Goal: Transaction & Acquisition: Purchase product/service

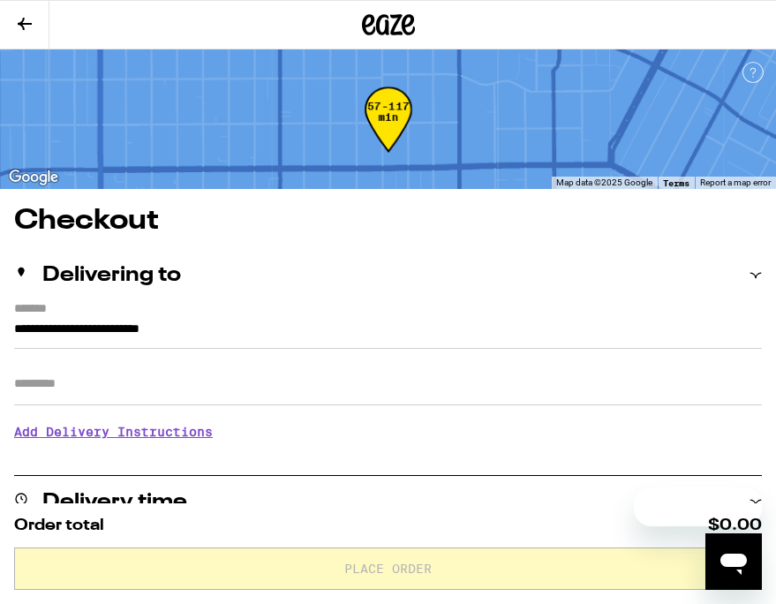
click at [29, 22] on icon at bounding box center [25, 24] width 14 height 12
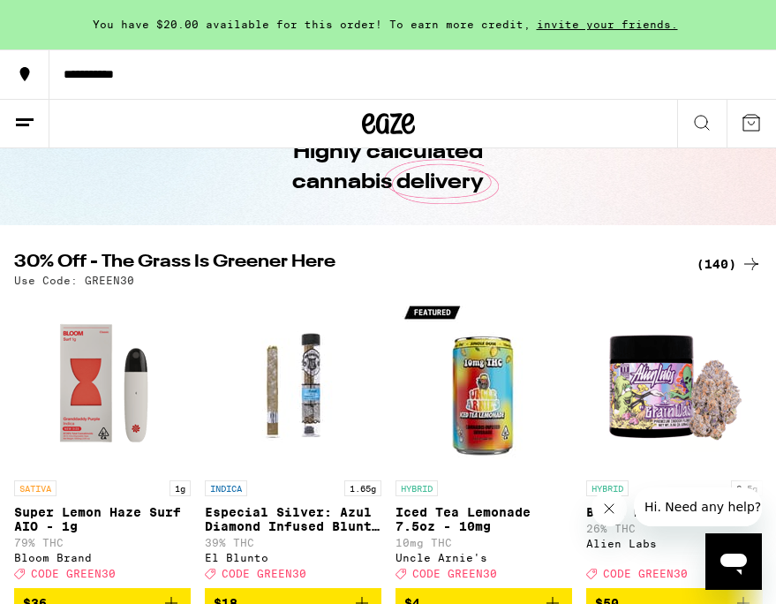
scroll to position [92, 0]
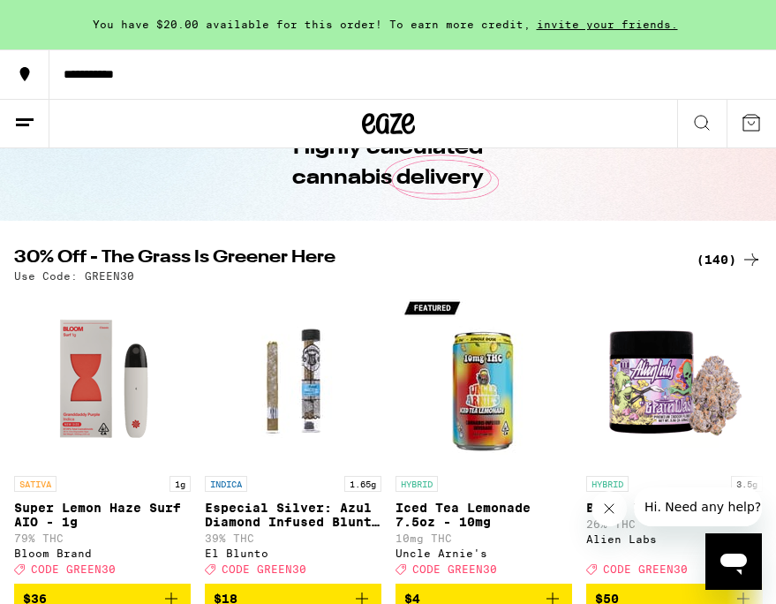
click at [718, 255] on div "(140)" at bounding box center [729, 259] width 65 height 21
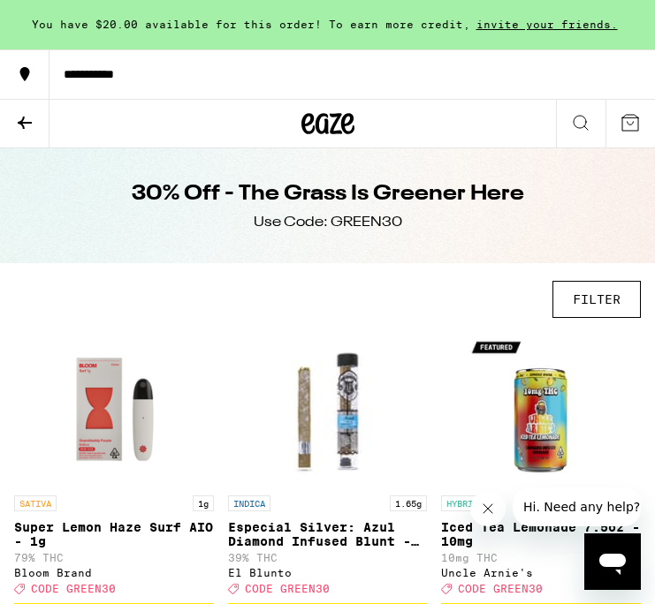
click at [619, 300] on button "FILTER" at bounding box center [596, 299] width 88 height 37
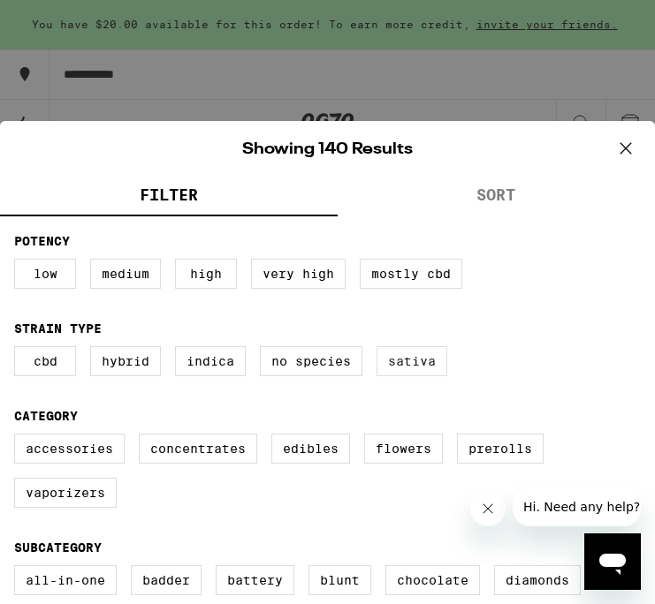
click at [425, 364] on label "Sativa" at bounding box center [411, 361] width 71 height 30
click at [0, 0] on input "Sativa" at bounding box center [0, 0] width 0 height 0
checkbox input "true"
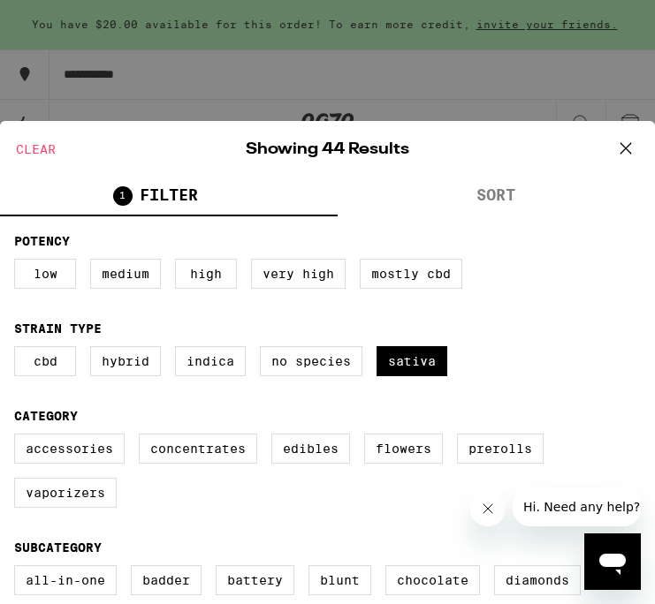
click at [618, 146] on icon at bounding box center [625, 148] width 26 height 26
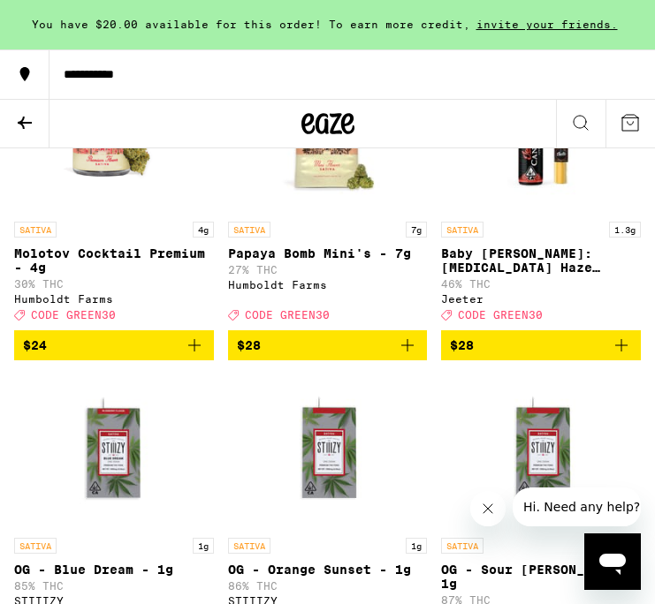
scroll to position [1732, 0]
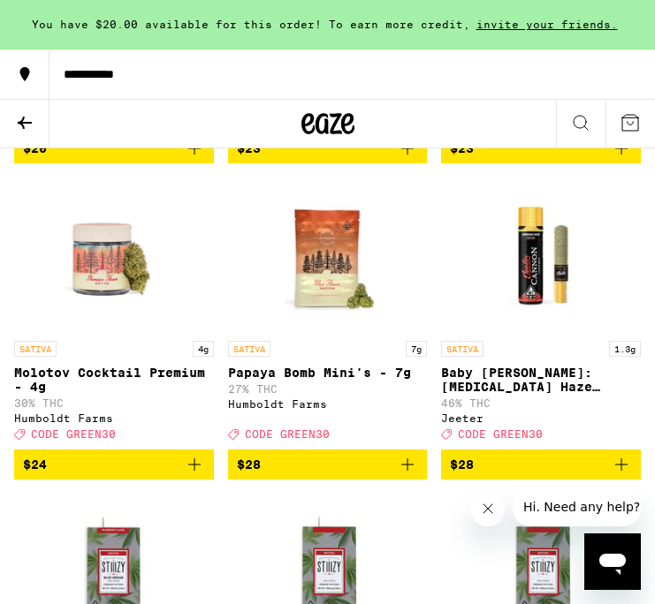
click at [408, 471] on icon "Add to bag" at bounding box center [407, 464] width 12 height 12
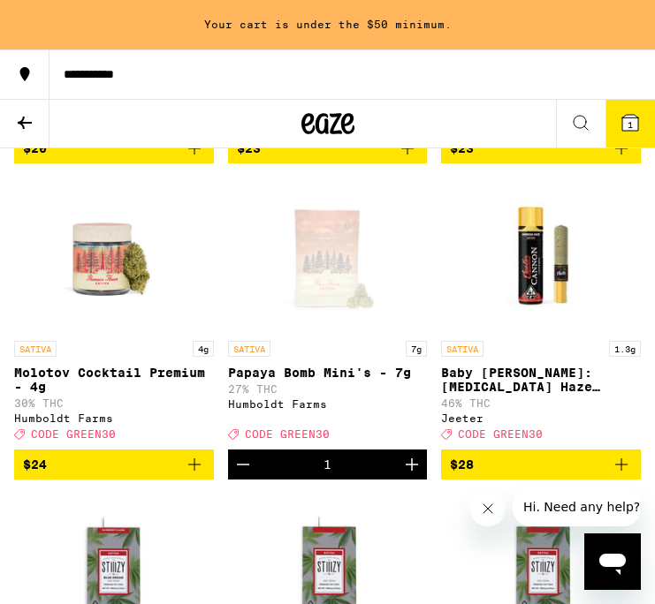
click at [408, 471] on icon "Increment" at bounding box center [411, 464] width 12 height 12
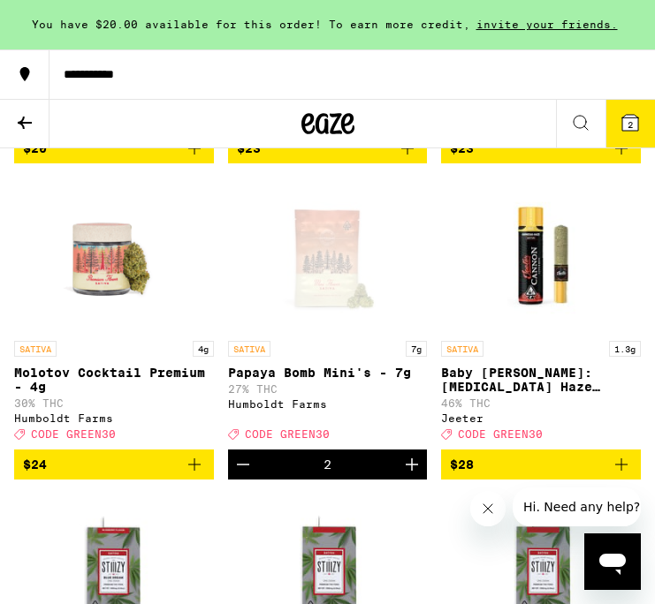
click at [642, 114] on button "2" at bounding box center [629, 124] width 49 height 48
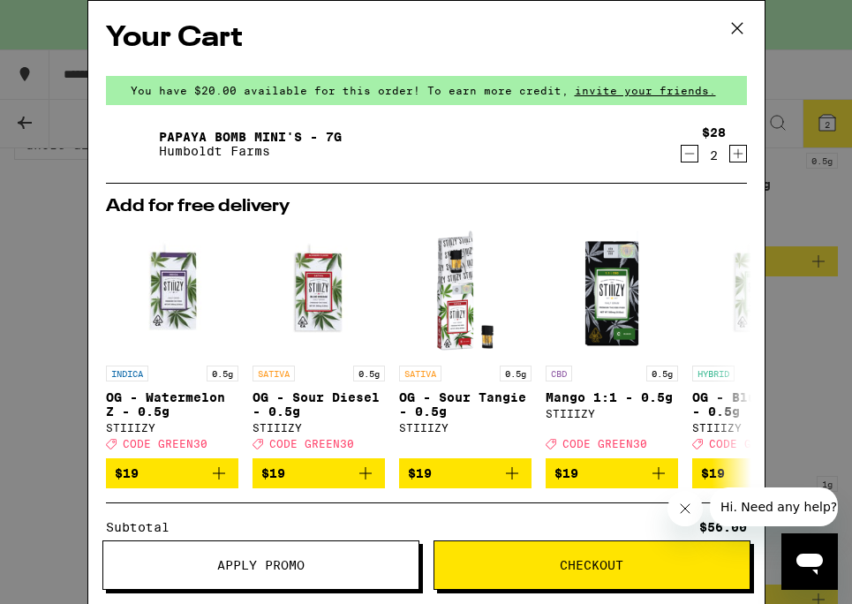
click at [724, 31] on icon at bounding box center [737, 28] width 26 height 26
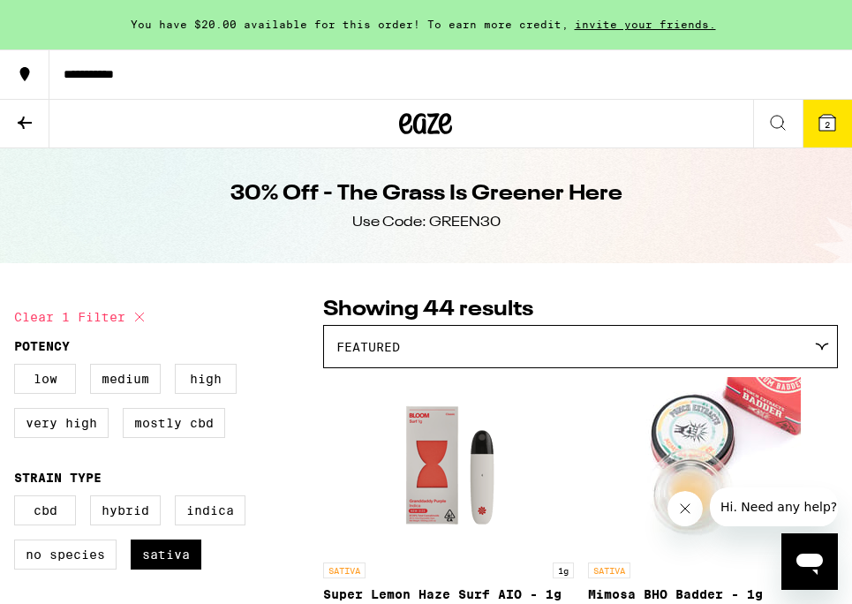
click at [776, 118] on icon at bounding box center [828, 123] width 16 height 16
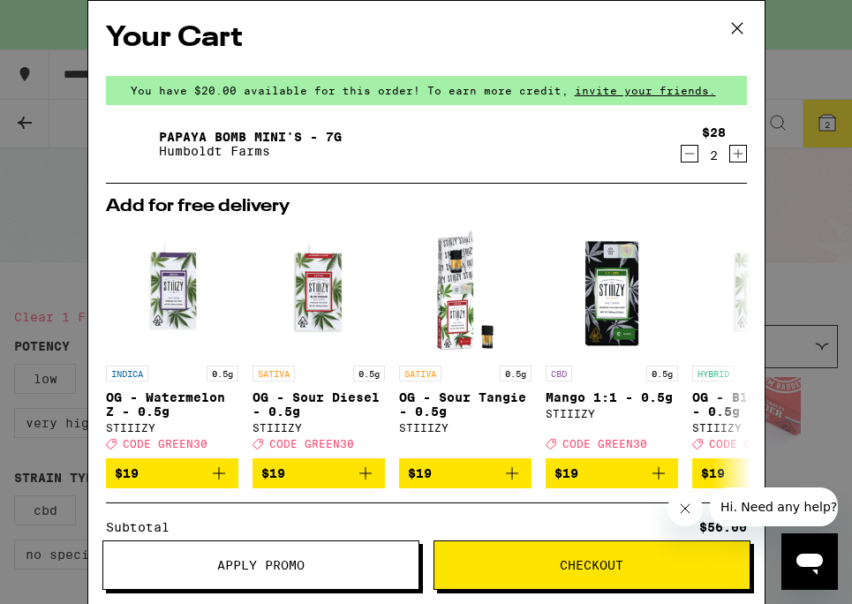
click at [244, 532] on div "Subtotal $56.00" at bounding box center [426, 527] width 641 height 12
click at [244, 553] on button "Apply Promo" at bounding box center [260, 565] width 317 height 49
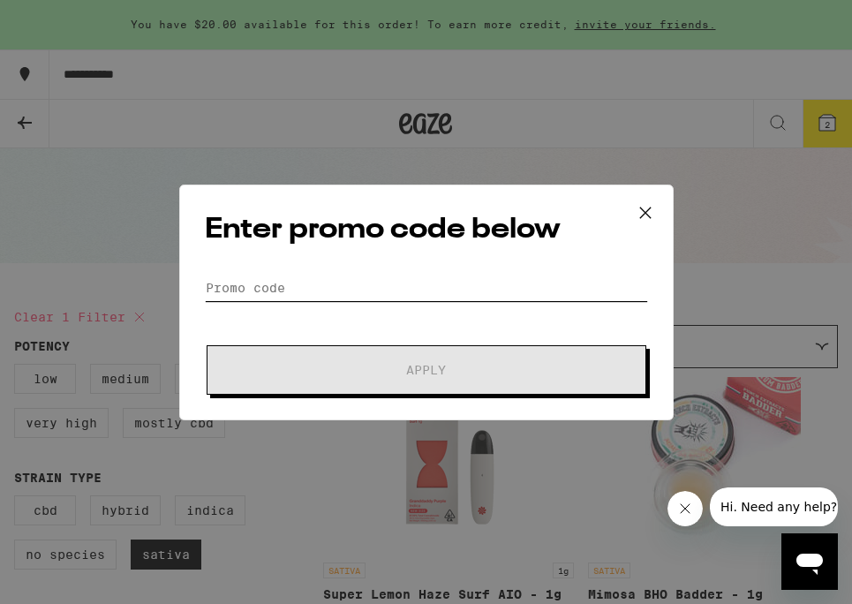
click at [322, 284] on input "Promo Code" at bounding box center [426, 288] width 443 height 26
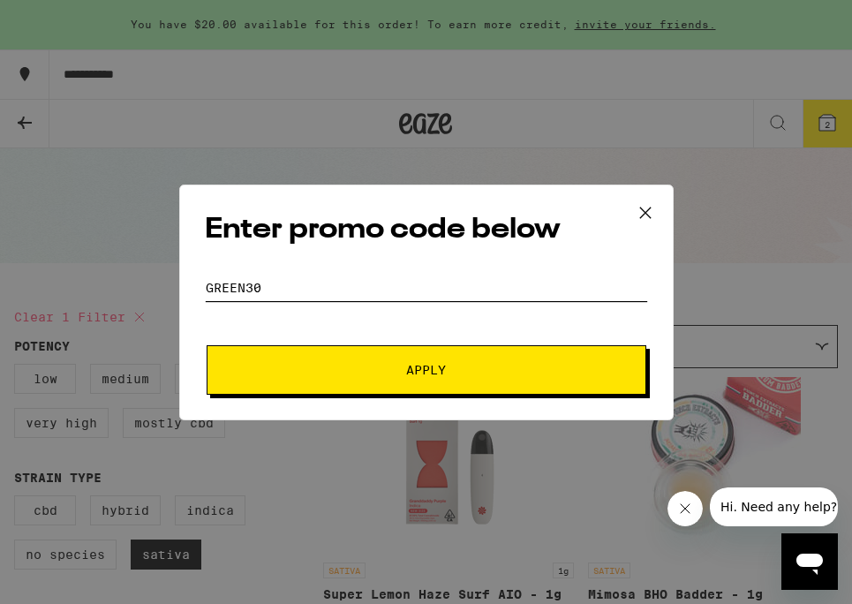
type input "GREEN30"
click at [207, 345] on button "Apply" at bounding box center [427, 369] width 440 height 49
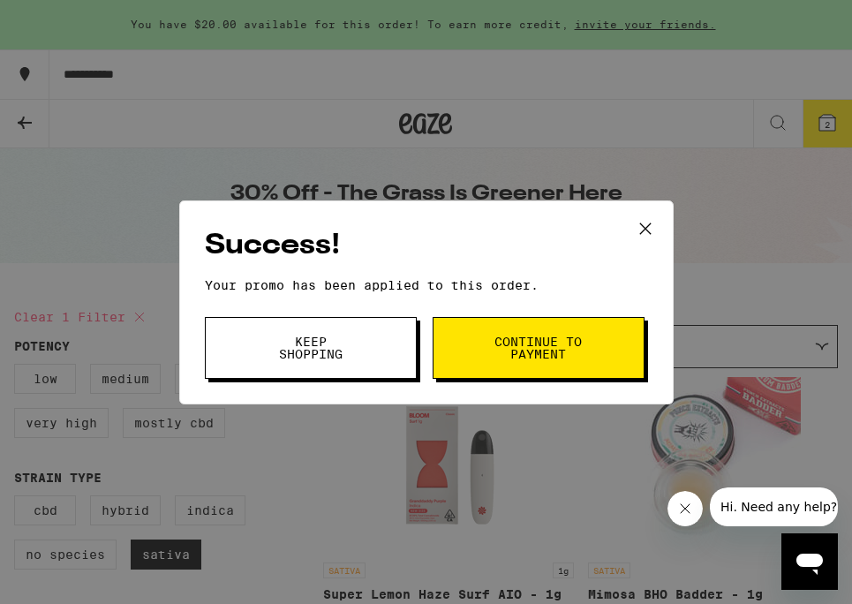
click at [526, 356] on span "Continue to payment" at bounding box center [539, 348] width 90 height 25
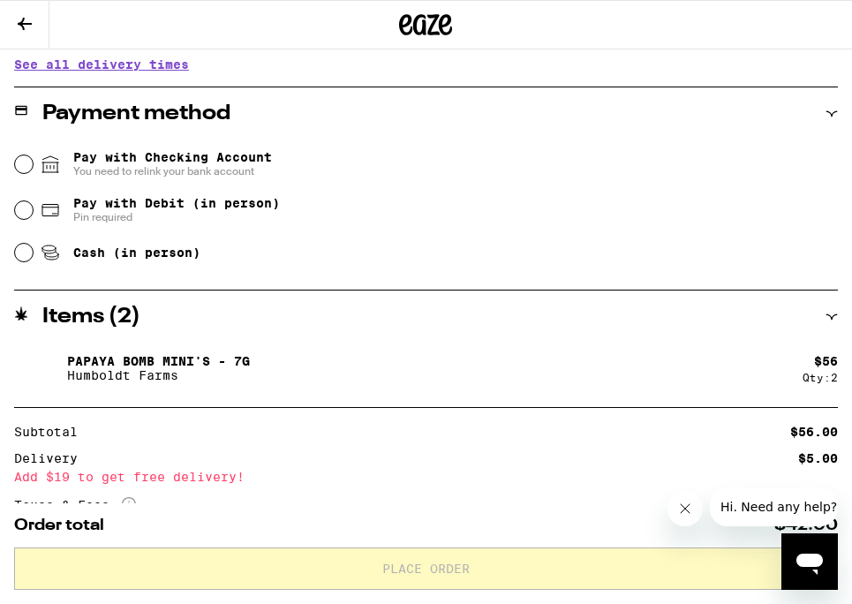
scroll to position [715, 0]
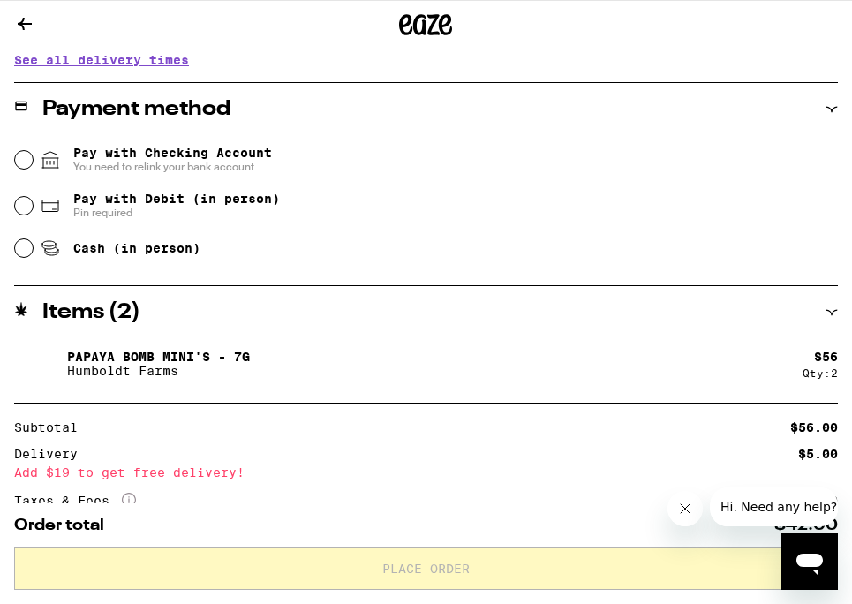
click at [244, 205] on span "Pay with Debit (in person)" at bounding box center [176, 199] width 207 height 14
click at [33, 205] on input "Pay with Debit (in person) Pin required" at bounding box center [24, 206] width 18 height 18
radio input "true"
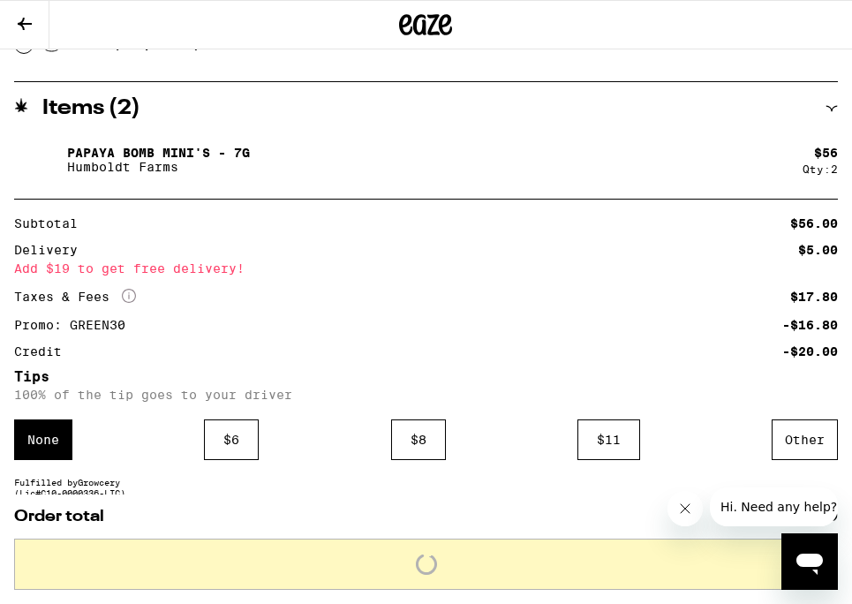
scroll to position [1010, 0]
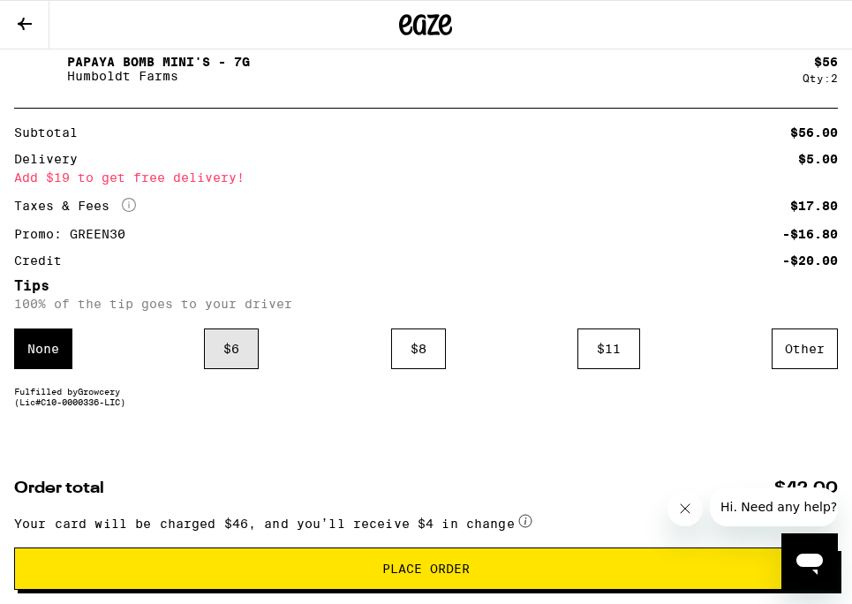
click at [233, 356] on div "$ 6" at bounding box center [231, 349] width 55 height 41
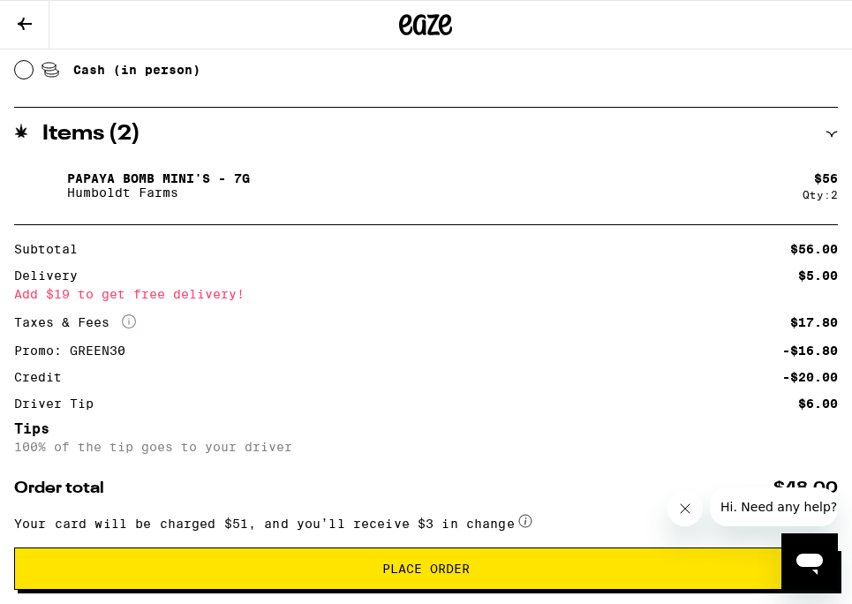
scroll to position [1073, 0]
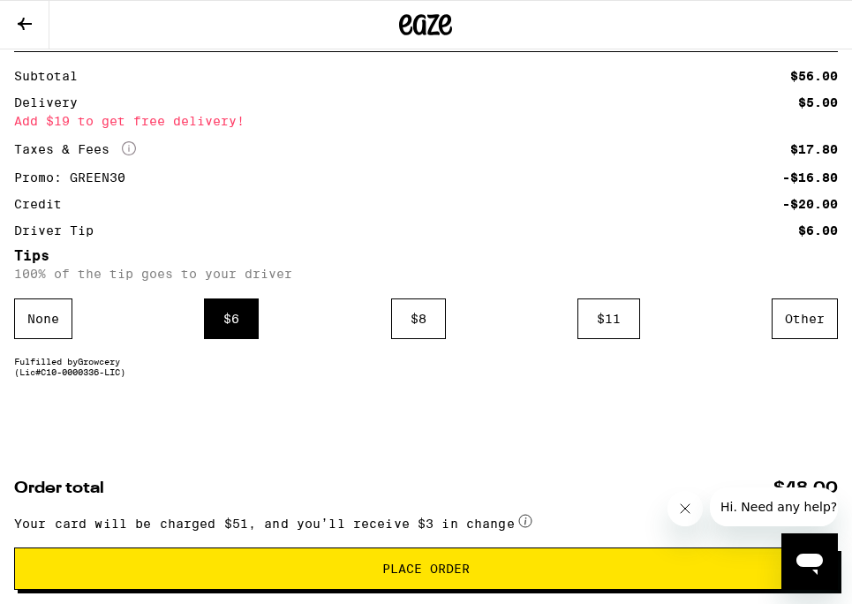
click at [264, 585] on button "Place Order" at bounding box center [426, 569] width 824 height 42
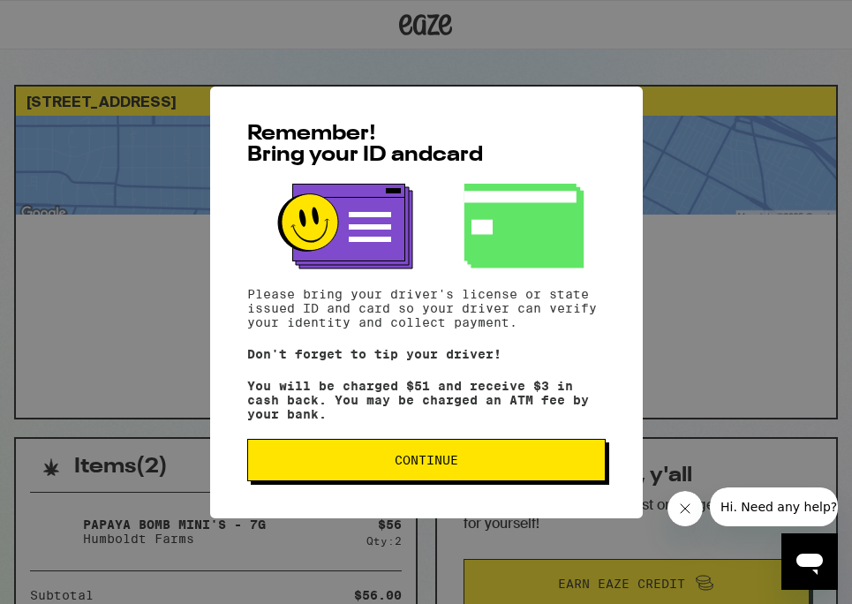
click at [310, 476] on button "Continue" at bounding box center [426, 460] width 359 height 42
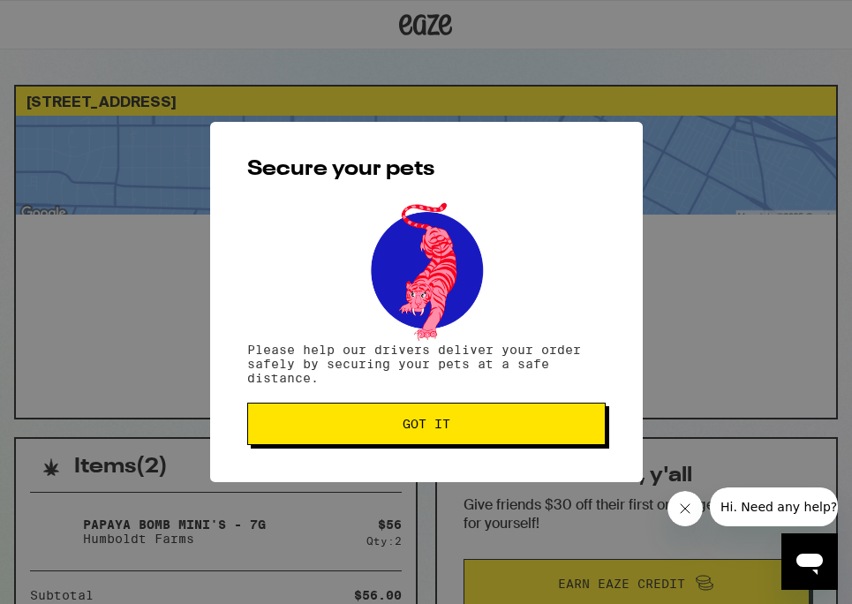
click at [315, 455] on div "Secure your pets Please help our drivers deliver your order safely by securing …" at bounding box center [426, 302] width 433 height 360
click at [315, 428] on span "Got it" at bounding box center [426, 424] width 329 height 12
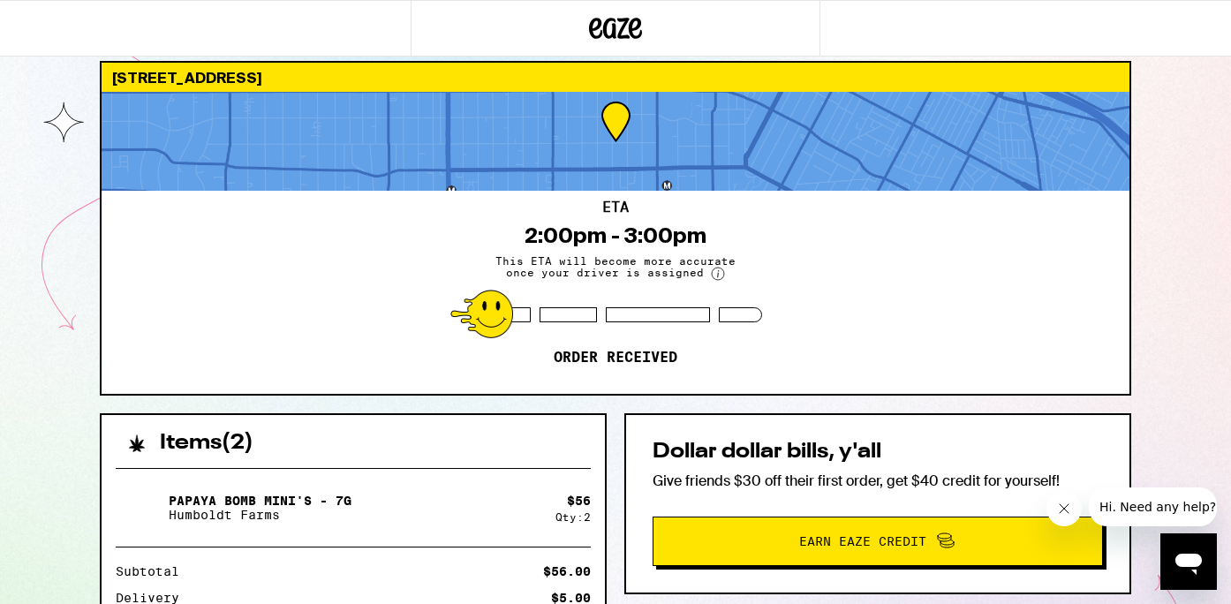
scroll to position [49, 0]
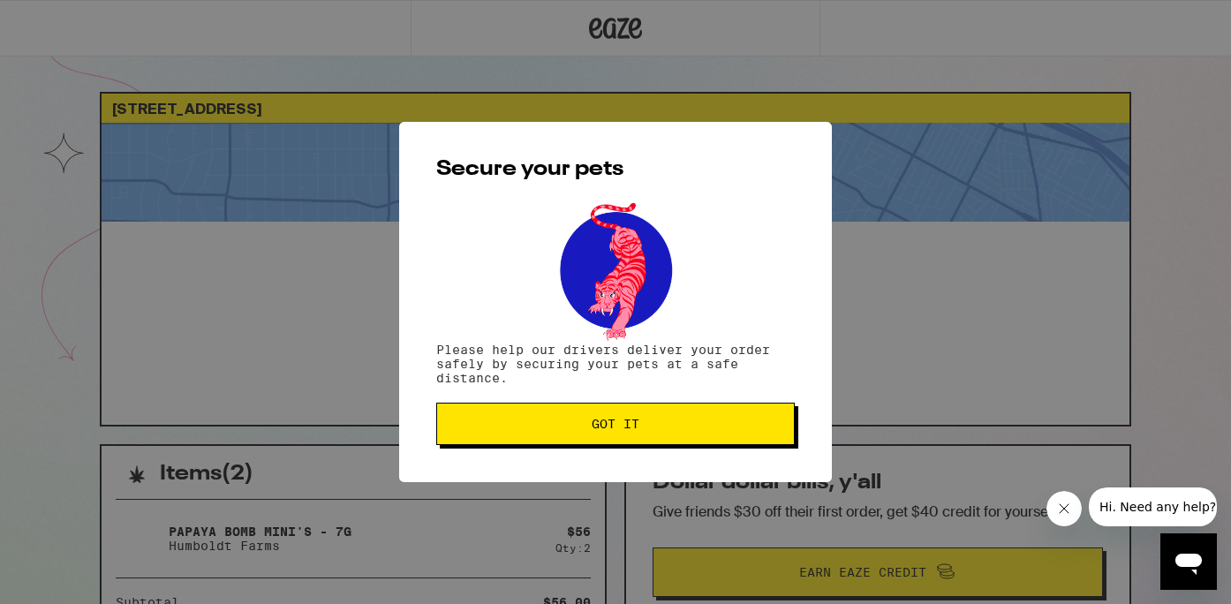
click at [685, 425] on span "Got it" at bounding box center [615, 424] width 329 height 12
